Goal: Information Seeking & Learning: Understand process/instructions

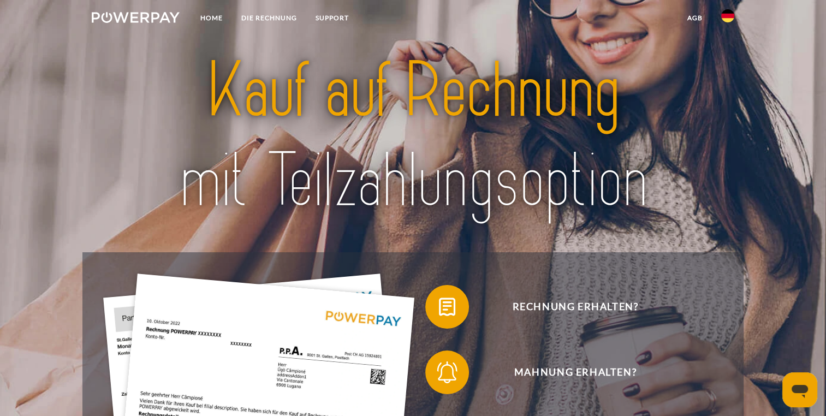
click at [724, 16] on img at bounding box center [727, 15] width 13 height 13
click at [724, 75] on img at bounding box center [727, 79] width 13 height 13
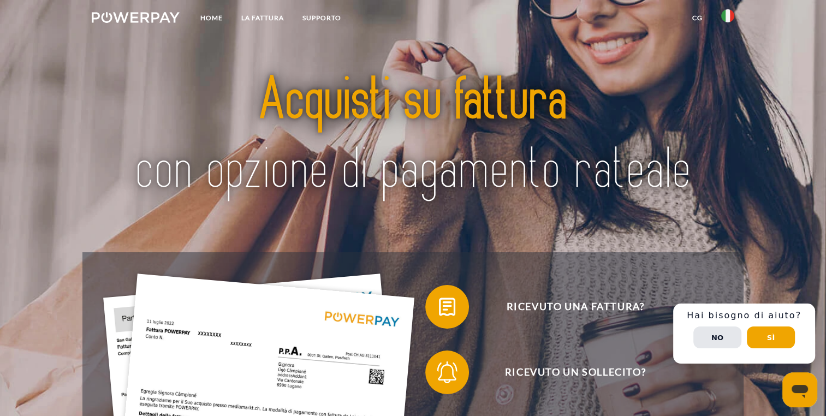
click at [701, 21] on link "CG" at bounding box center [697, 18] width 29 height 20
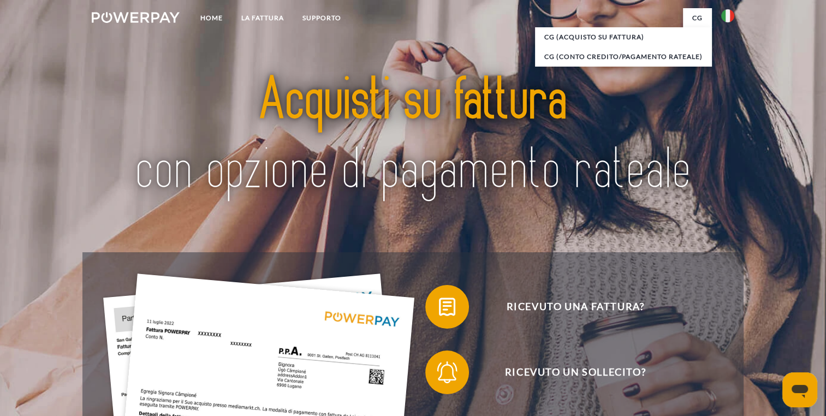
click at [701, 21] on link "CG" at bounding box center [697, 18] width 29 height 20
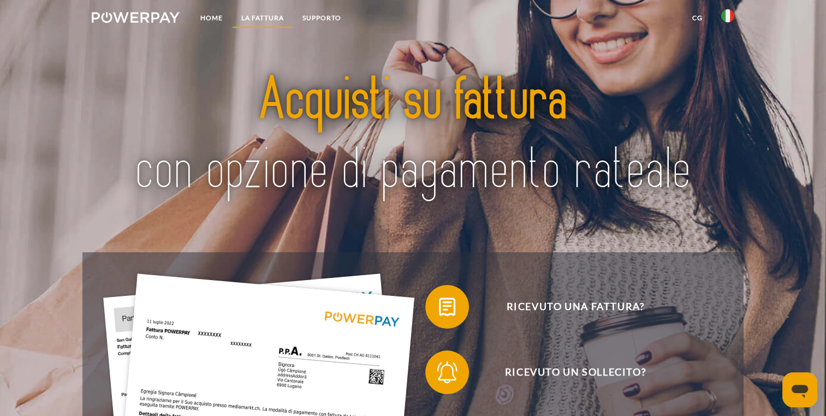
click at [261, 16] on link "LA FATTURA" at bounding box center [262, 18] width 61 height 20
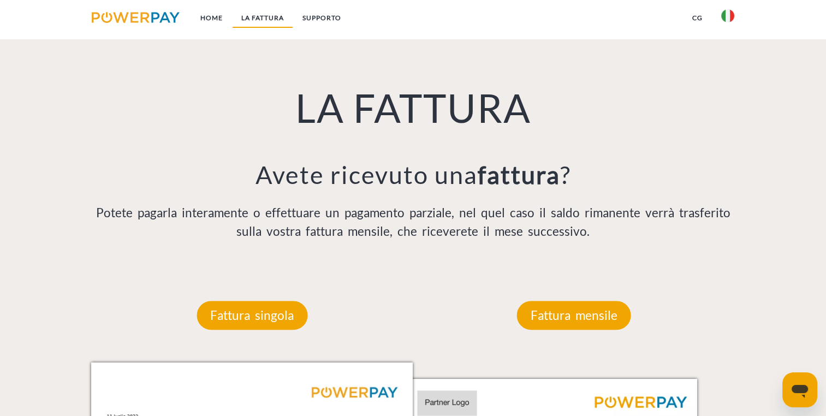
scroll to position [766, 0]
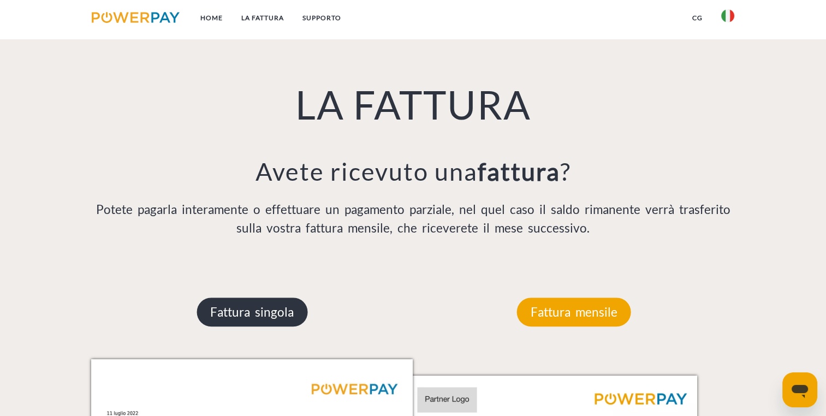
click at [254, 306] on p "Fattura singola" at bounding box center [251, 311] width 111 height 29
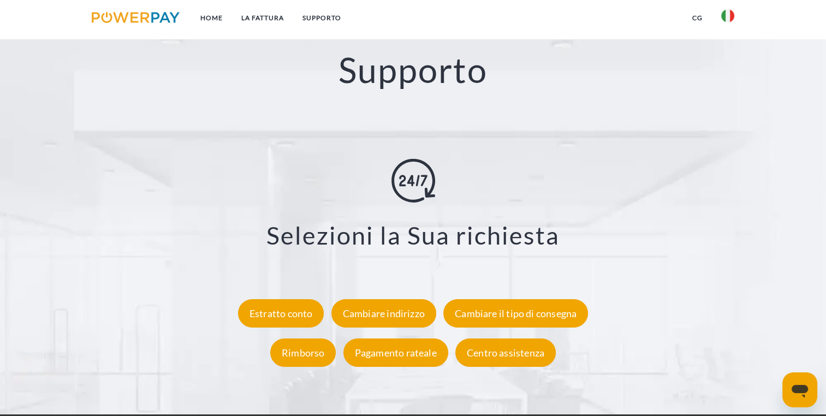
scroll to position [1912, 0]
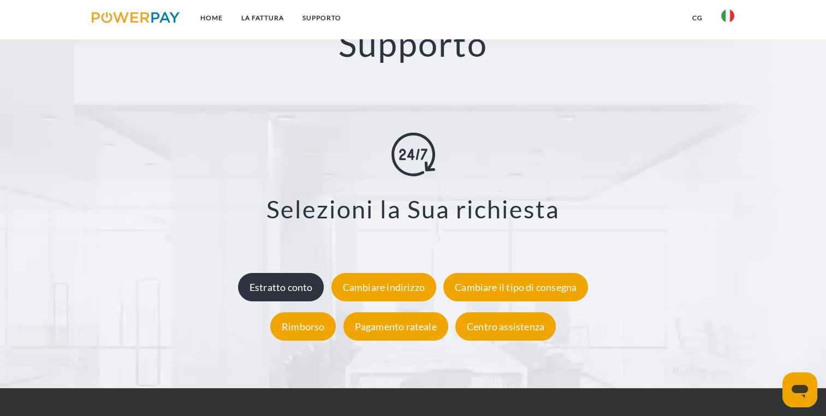
click at [274, 286] on div "Estratto conto" at bounding box center [281, 287] width 86 height 28
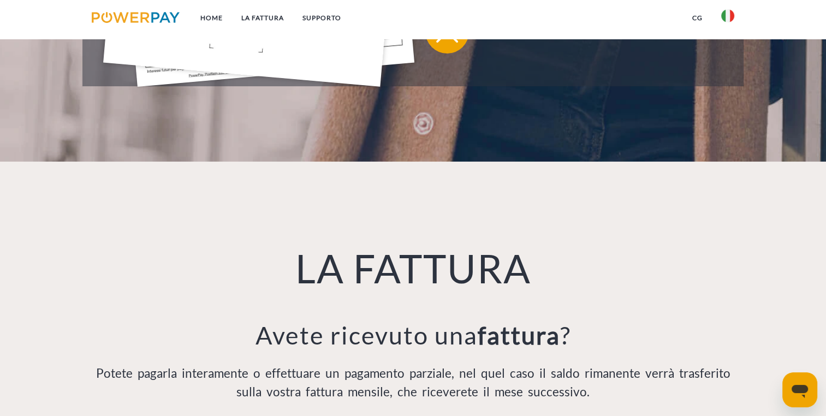
scroll to position [602, 0]
click at [213, 17] on link "Home" at bounding box center [211, 18] width 41 height 20
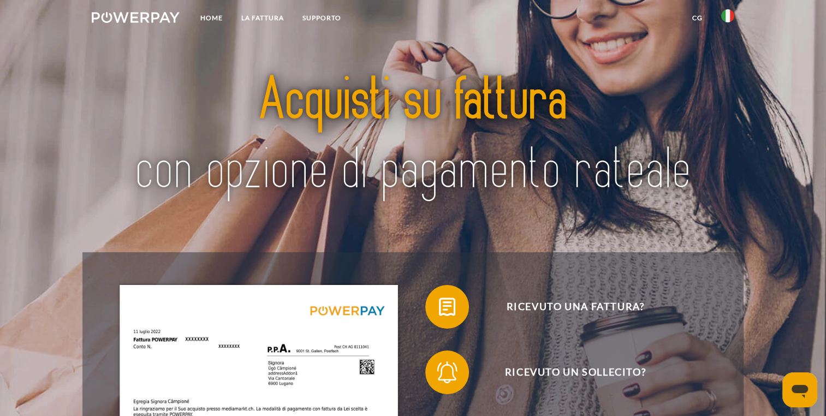
click at [798, 380] on icon "Apri finestra di messaggistica" at bounding box center [800, 390] width 20 height 20
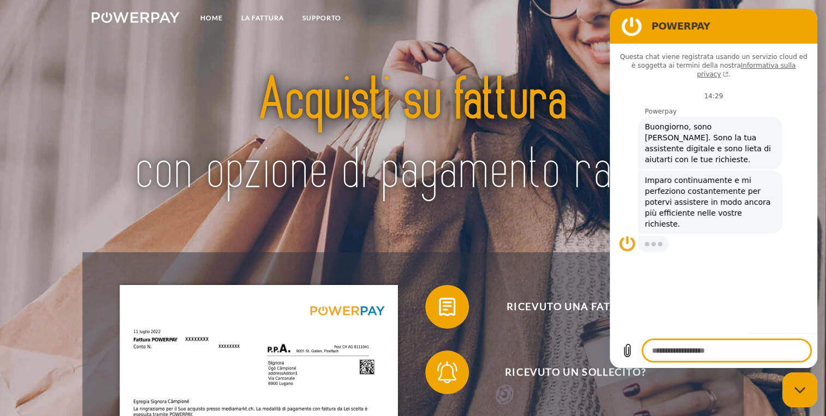
type textarea "*"
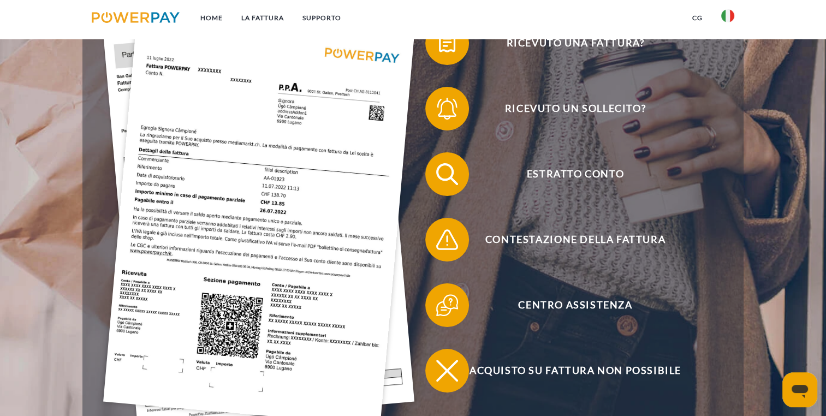
scroll to position [273, 0]
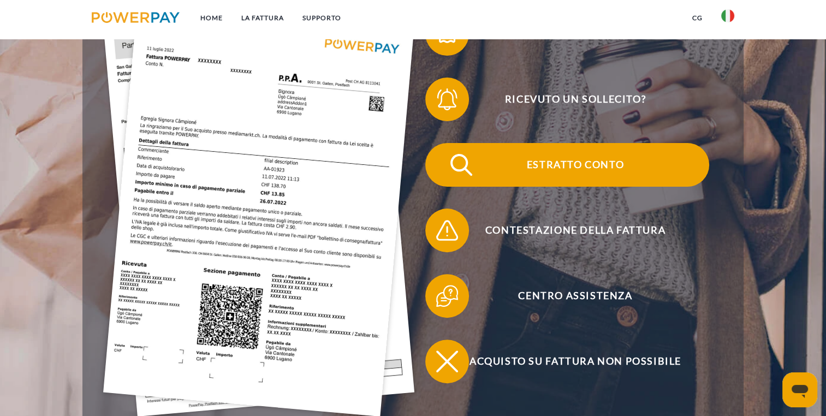
click at [536, 161] on span "Estratto conto" at bounding box center [574, 165] width 267 height 44
